Goal: Information Seeking & Learning: Find specific fact

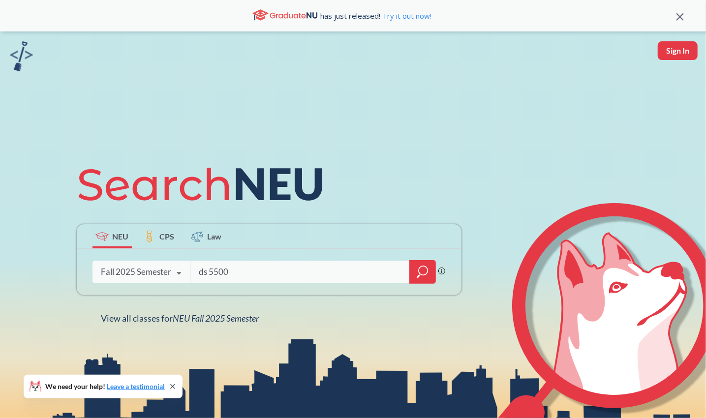
type input "ds 5500"
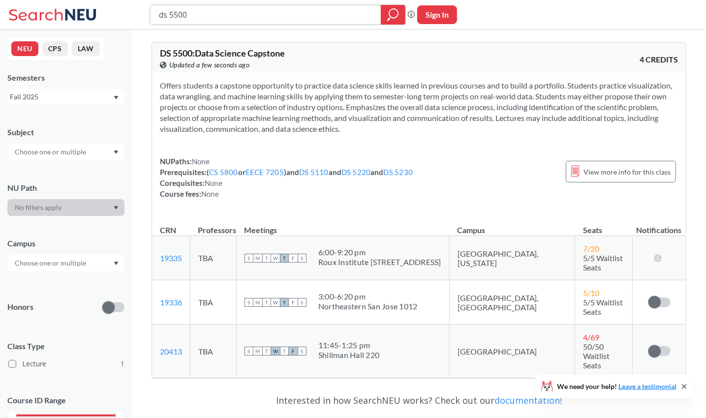
click at [197, 18] on input "ds 5500" at bounding box center [266, 14] width 216 height 17
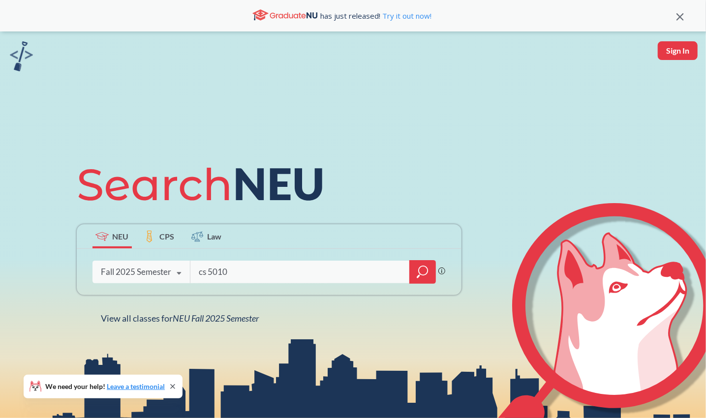
type input "cs 5010"
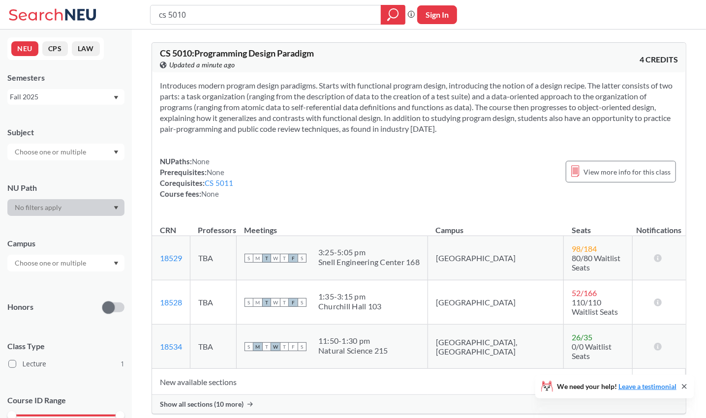
click at [210, 400] on span "Show all sections (10 more)" at bounding box center [202, 404] width 84 height 9
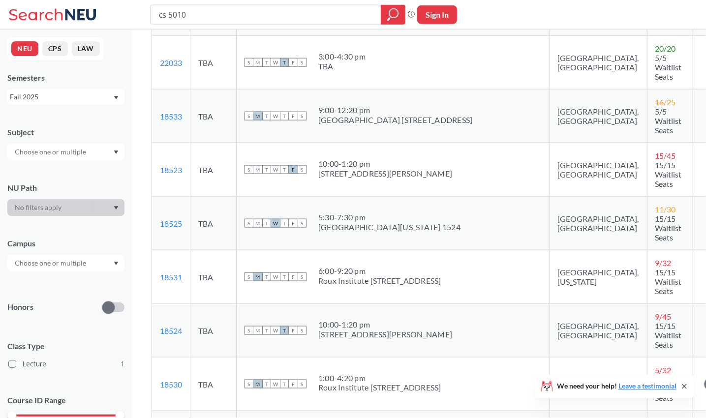
scroll to position [362, 0]
click at [549, 357] on td "[GEOGRAPHIC_DATA], [US_STATE]" at bounding box center [597, 384] width 97 height 54
click at [223, 16] on input "cs 5010" at bounding box center [266, 14] width 216 height 17
type input "cs 5011"
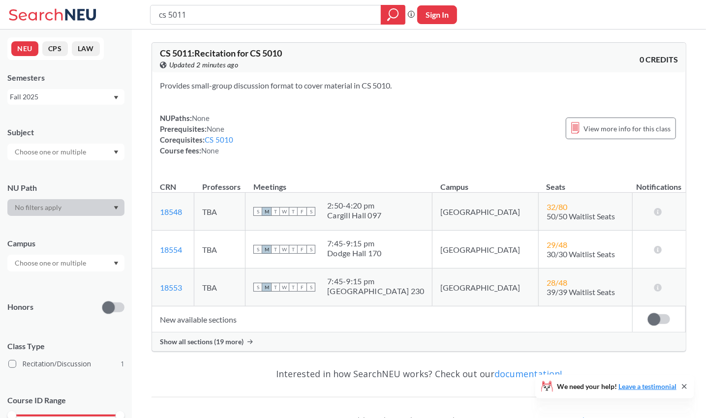
click at [230, 339] on span "Show all sections (19 more)" at bounding box center [202, 341] width 84 height 9
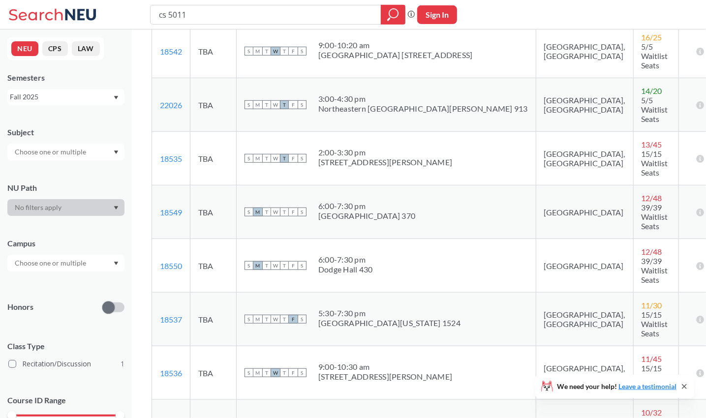
scroll to position [547, 0]
